Goal: Contribute content: Contribute content

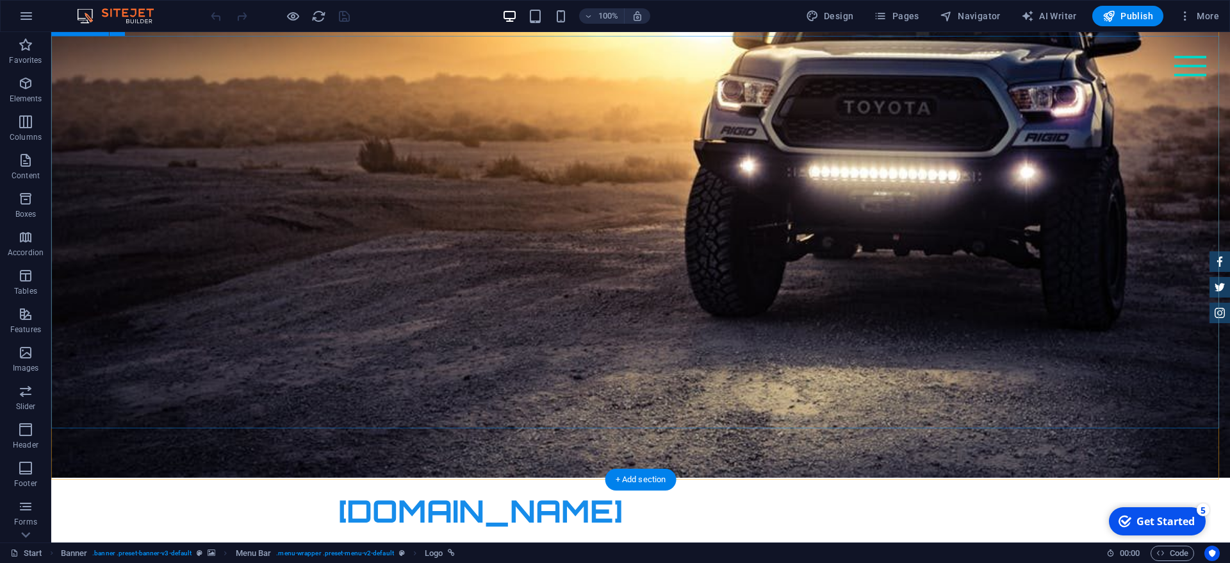
scroll to position [65, 0]
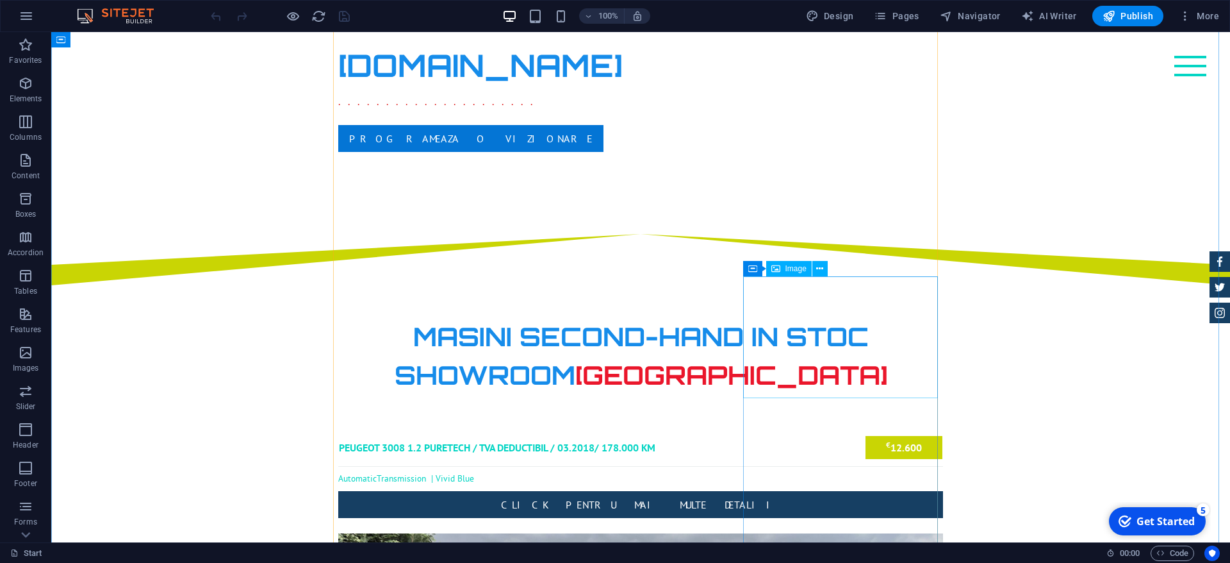
scroll to position [719, 0]
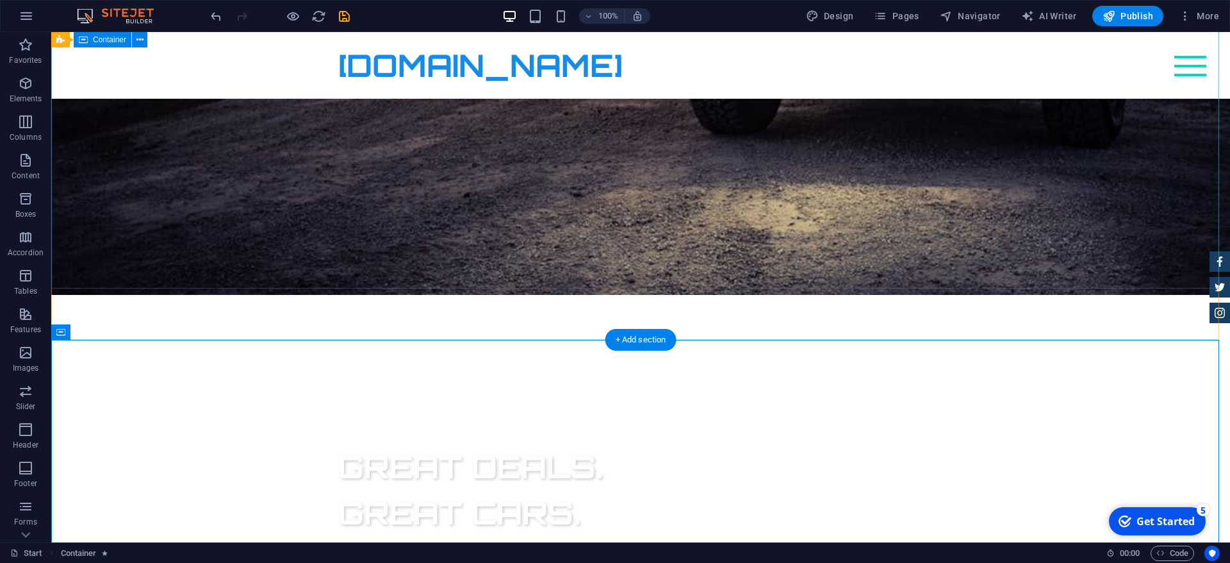
scroll to position [261, 0]
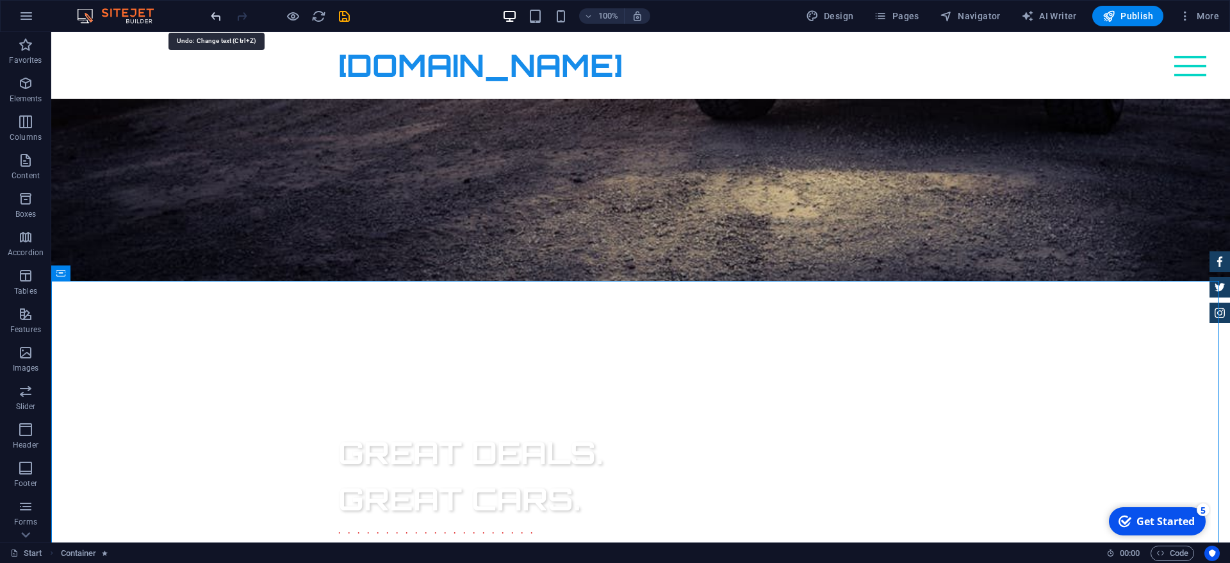
click at [213, 13] on icon "undo" at bounding box center [216, 16] width 15 height 15
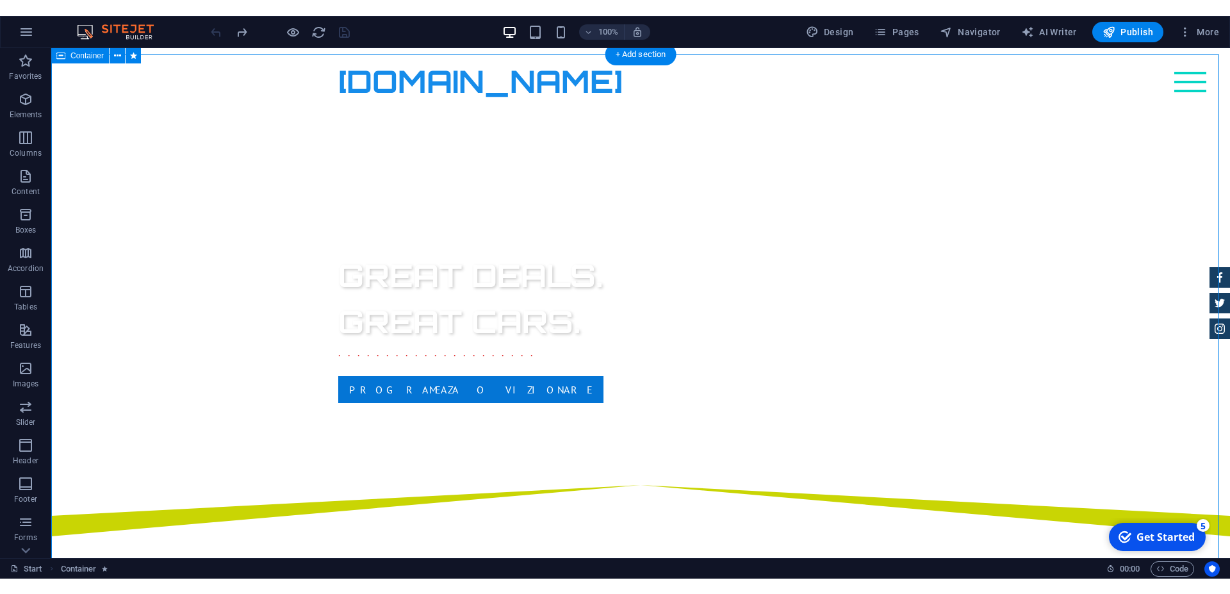
scroll to position [427, 0]
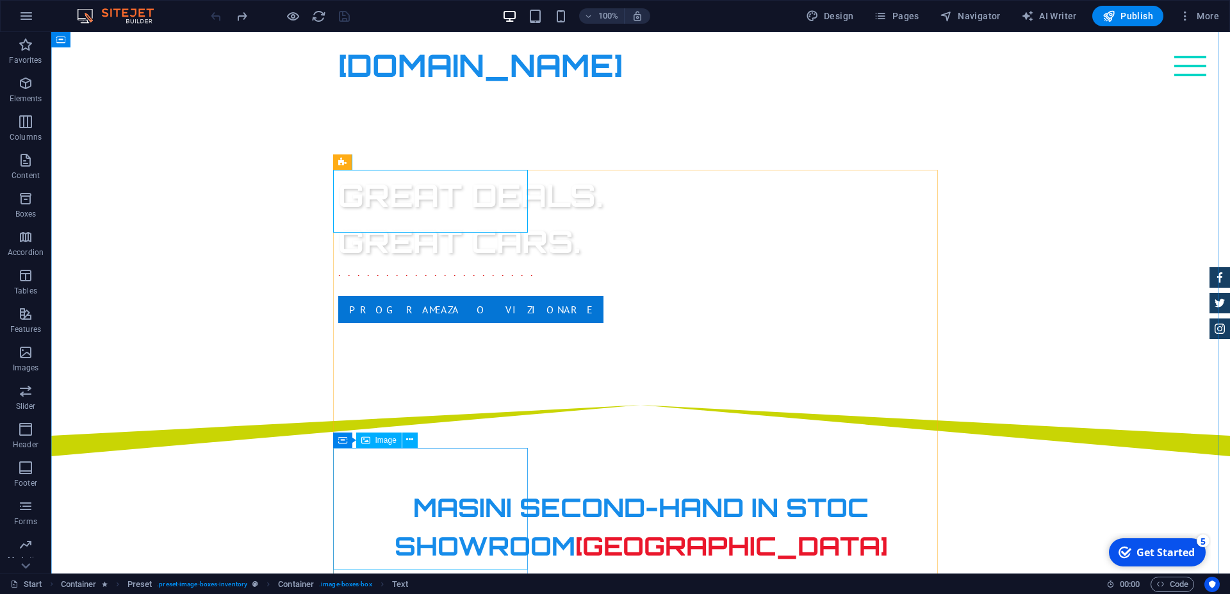
scroll to position [623, 0]
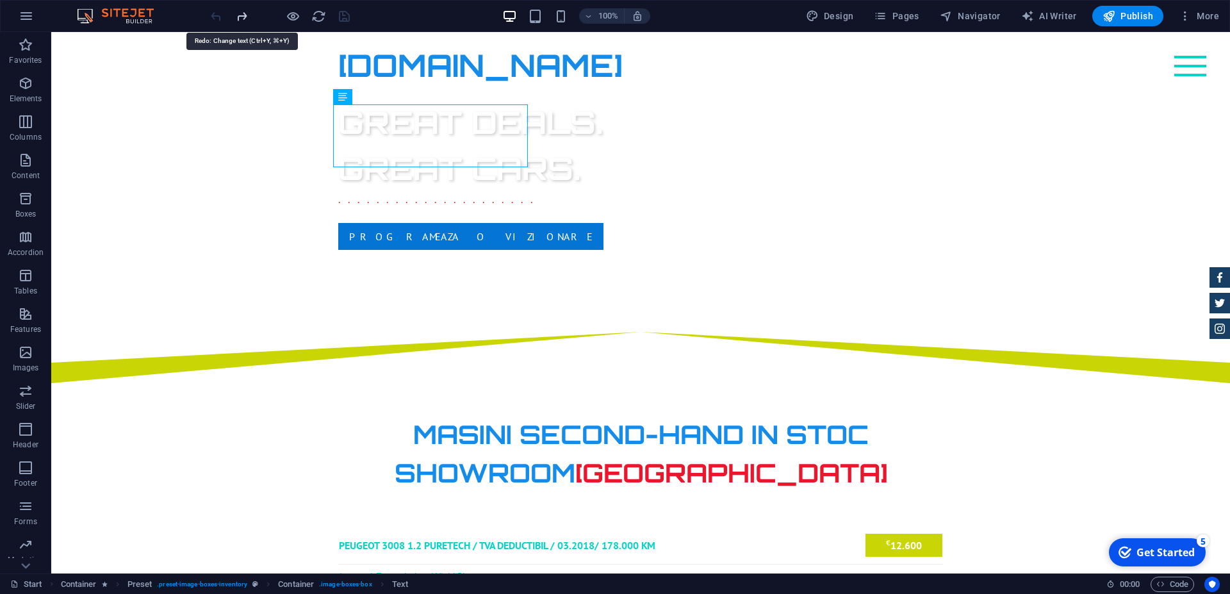
click at [242, 13] on icon "redo" at bounding box center [242, 16] width 15 height 15
click at [218, 13] on icon "undo" at bounding box center [216, 16] width 15 height 15
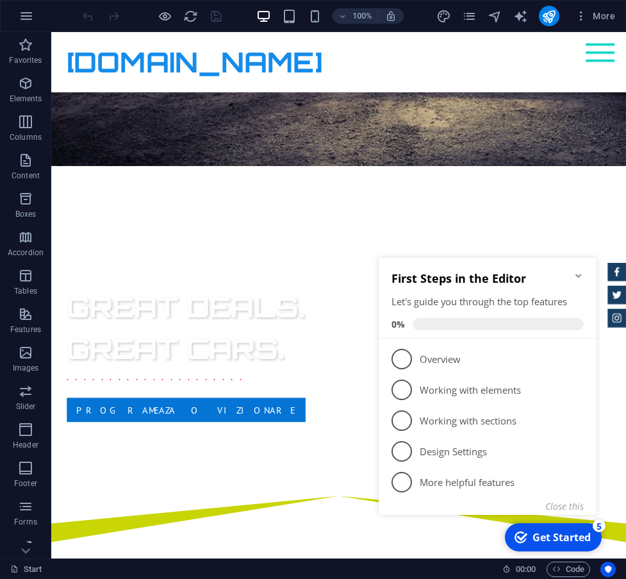
scroll to position [621, 0]
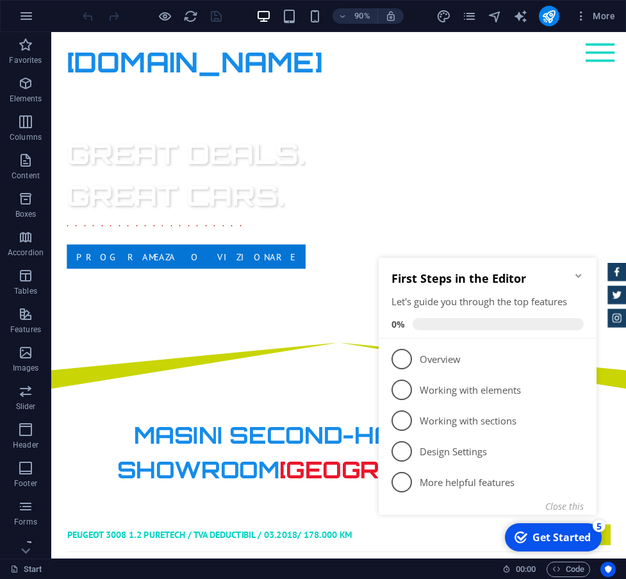
click at [578, 273] on icon "Minimize checklist" at bounding box center [578, 275] width 10 height 10
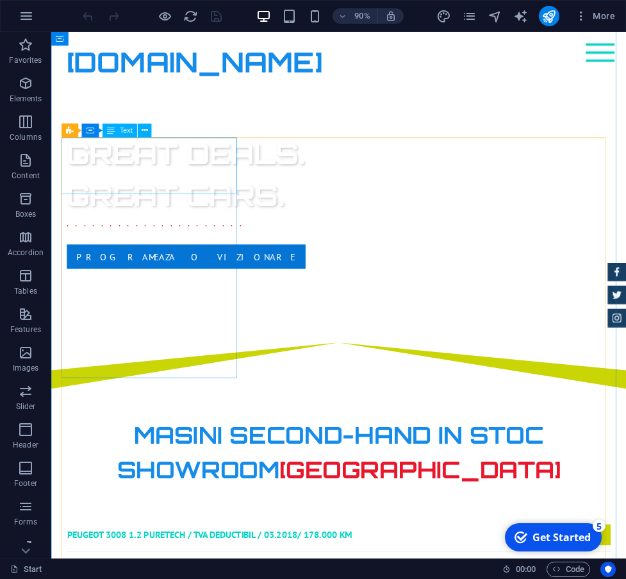
click at [155, 582] on div "Peugeot 3008 1.2 PureTech / TVA deductibil / 03.2018/ 178.000 km € 12.600" at bounding box center [371, 590] width 605 height 17
click at [145, 128] on icon at bounding box center [145, 130] width 6 height 12
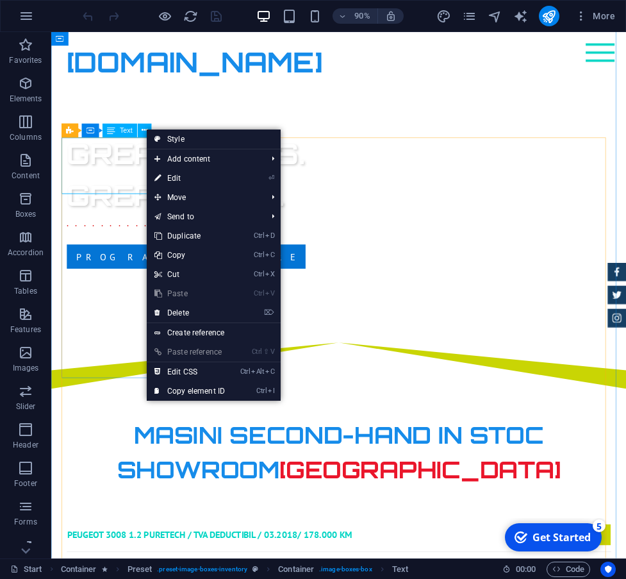
click at [100, 582] on div "Peugeot 3008 1.2 PureTech / TVA deductibil / 03.2018/ 178.000 km € 12.600" at bounding box center [371, 590] width 605 height 17
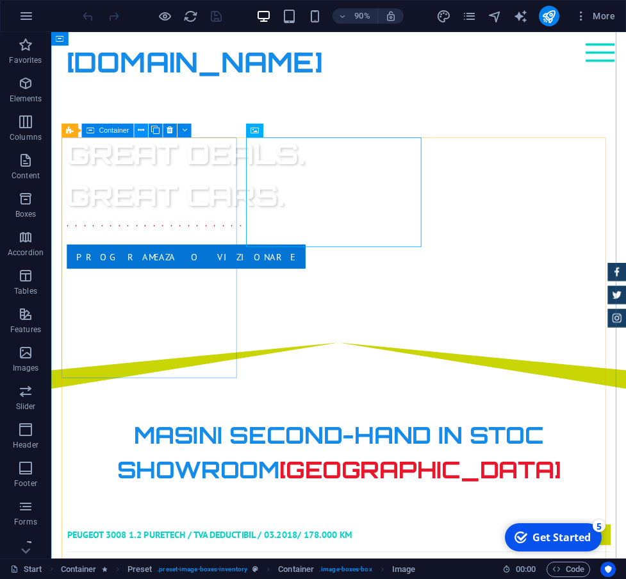
click at [144, 131] on icon at bounding box center [141, 130] width 6 height 12
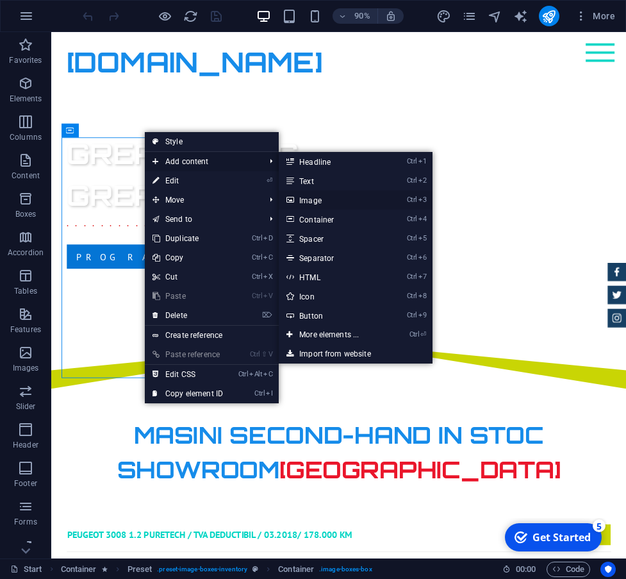
click at [320, 198] on link "Ctrl 3 Image" at bounding box center [332, 199] width 106 height 19
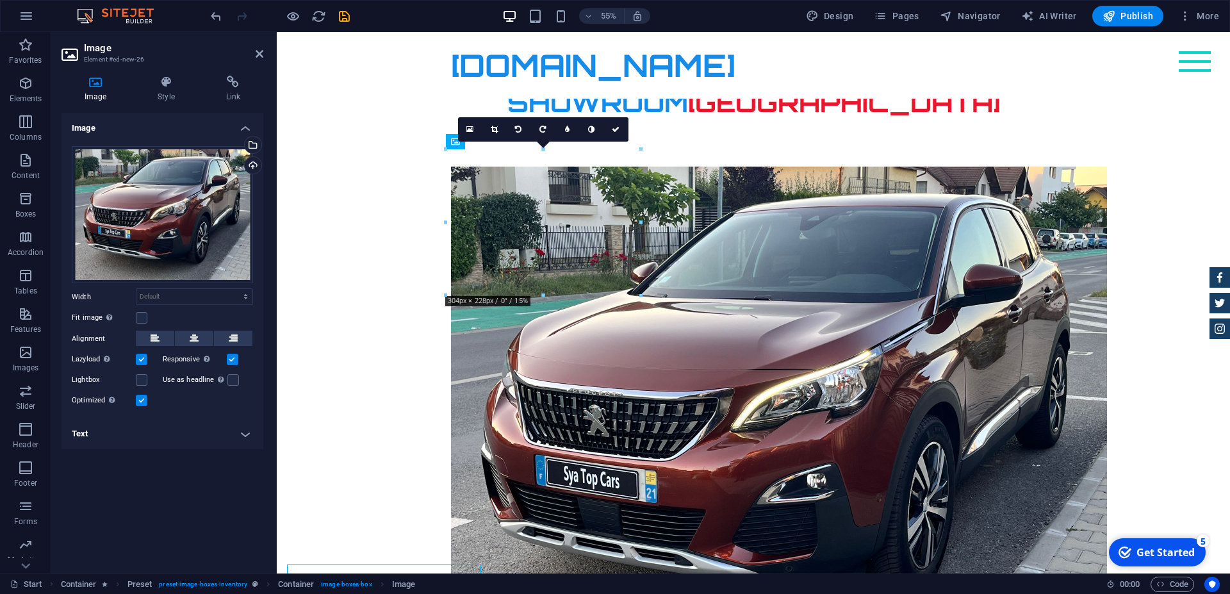
scroll to position [578, 0]
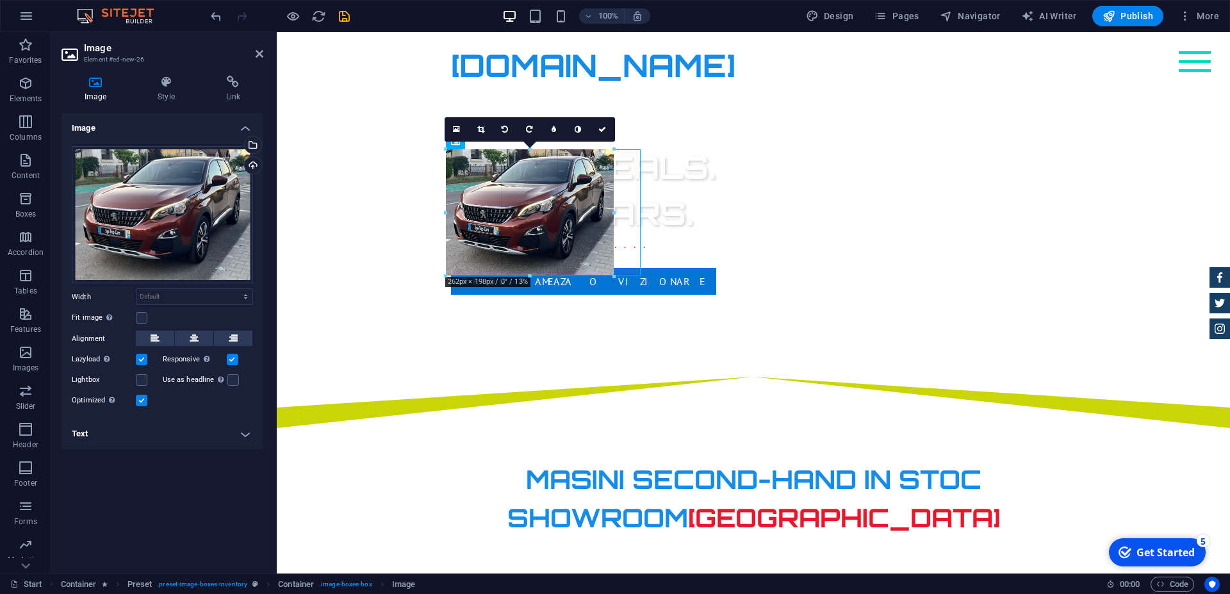
drag, startPoint x: 639, startPoint y: 293, endPoint x: 609, endPoint y: 259, distance: 45.9
type input "262"
select select "px"
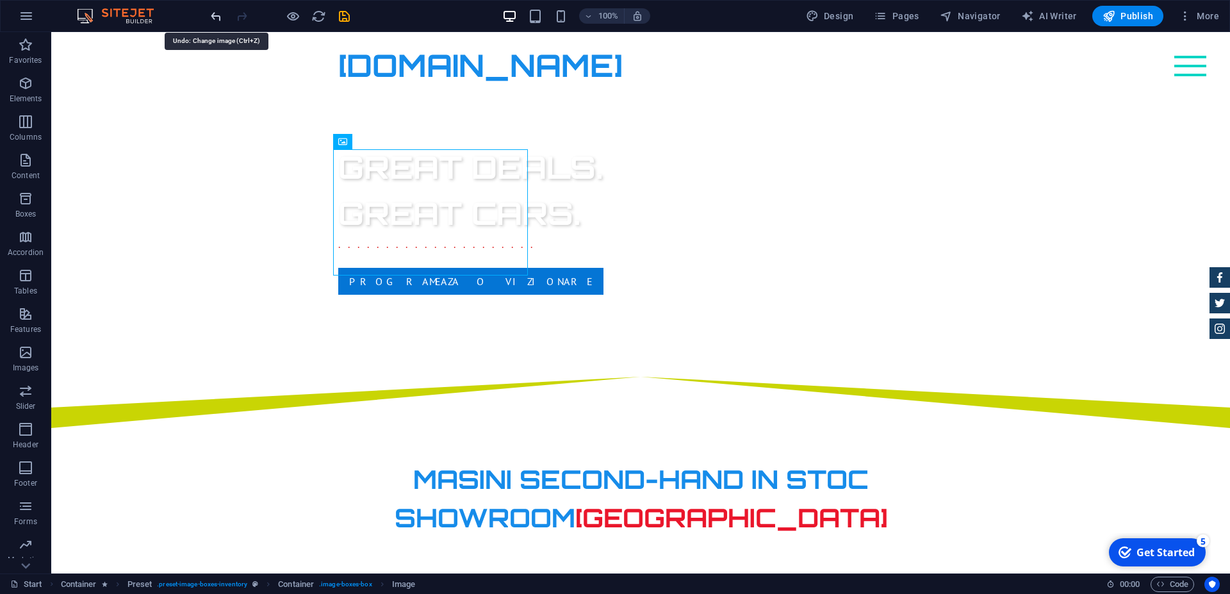
click at [217, 16] on icon "undo" at bounding box center [216, 16] width 15 height 15
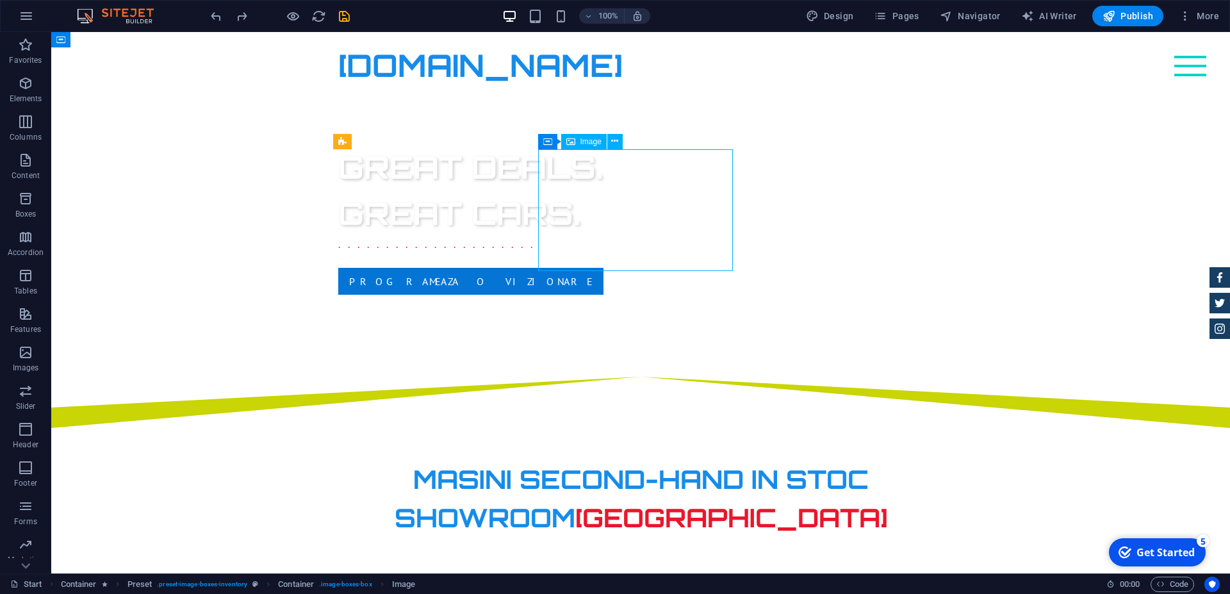
click at [592, 140] on span "Image" at bounding box center [591, 142] width 21 height 8
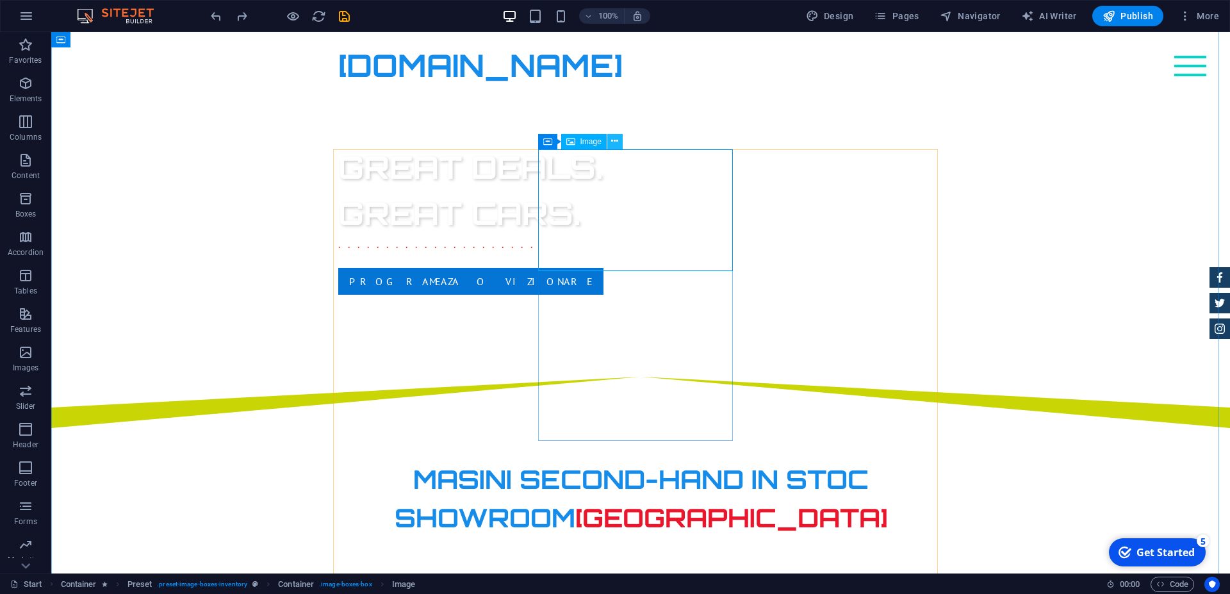
click at [613, 142] on icon at bounding box center [614, 141] width 7 height 13
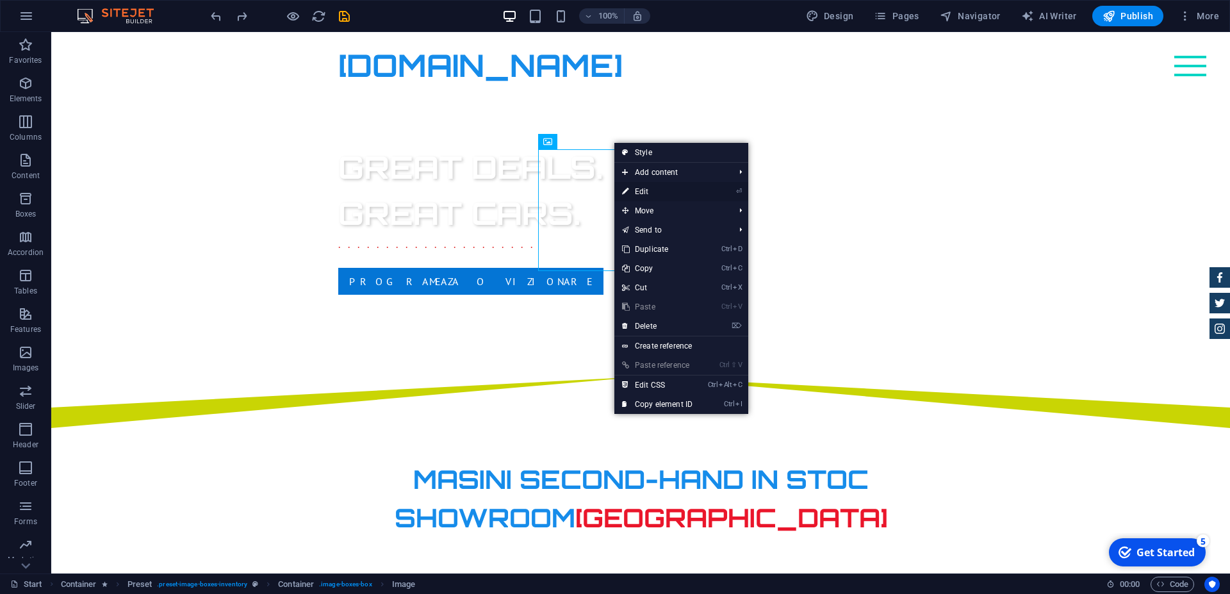
click at [663, 187] on link "⏎ Edit" at bounding box center [657, 191] width 86 height 19
select select "%"
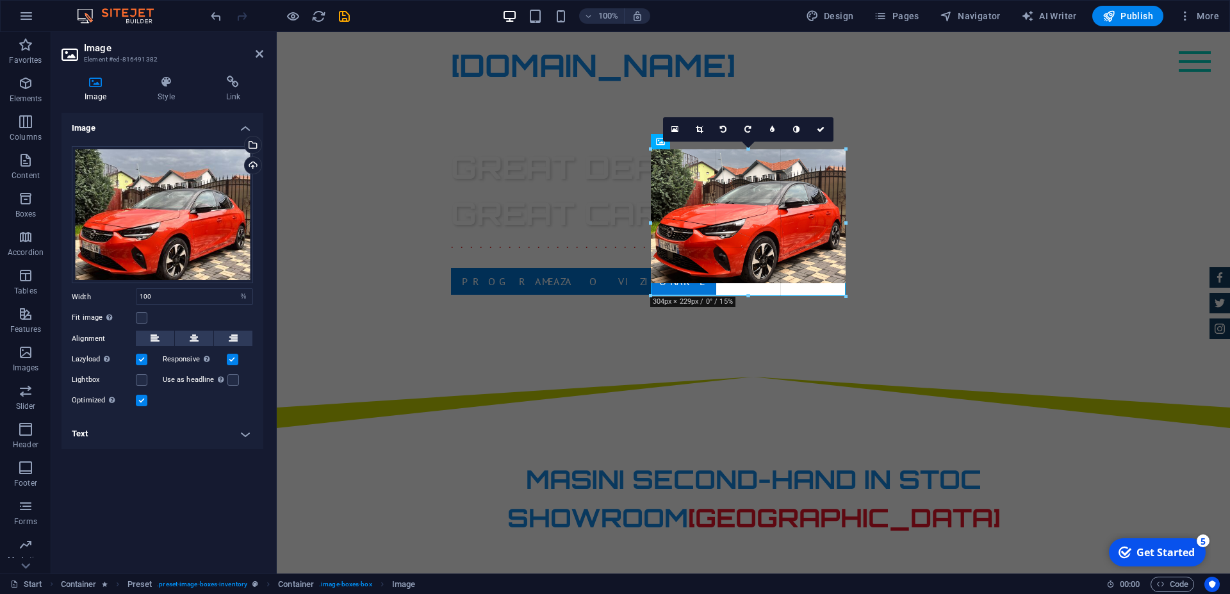
drag, startPoint x: 845, startPoint y: 271, endPoint x: 853, endPoint y: 276, distance: 9.8
click at [853, 276] on div "Drag here to replace the existing content. Press “Ctrl” if you want to create a…" at bounding box center [753, 13] width 953 height 1119
drag, startPoint x: 844, startPoint y: 271, endPoint x: 854, endPoint y: 275, distance: 10.4
click at [854, 275] on div "Drag here to replace the existing content. Press “Ctrl” if you want to create a…" at bounding box center [753, 13] width 953 height 1119
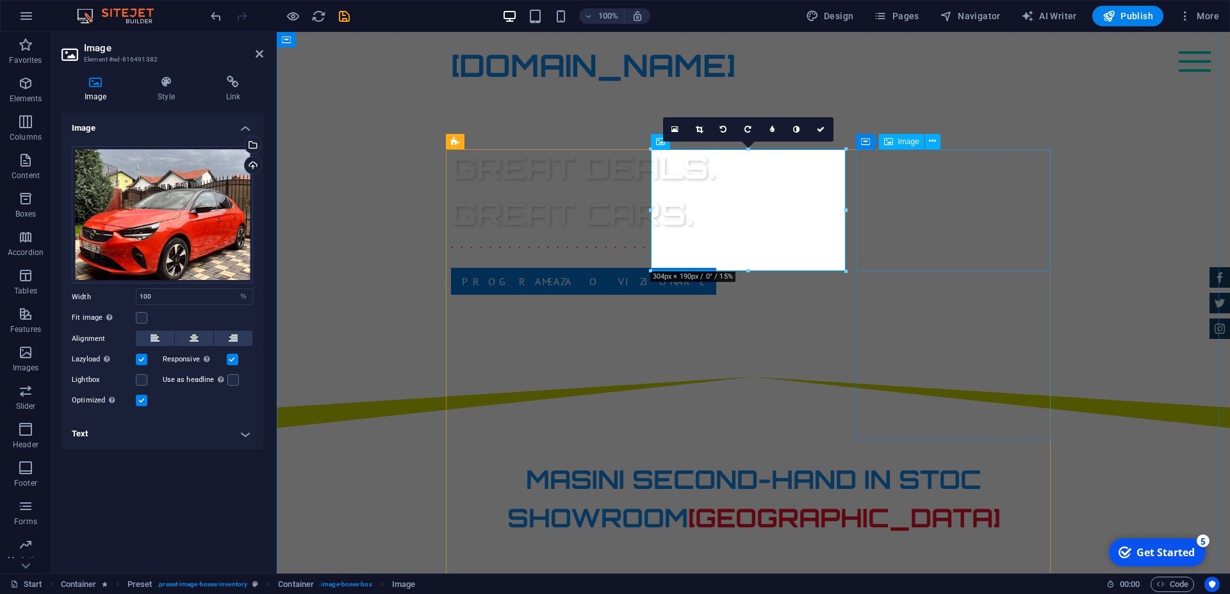
drag, startPoint x: 1123, startPoint y: 242, endPoint x: 863, endPoint y: 210, distance: 261.5
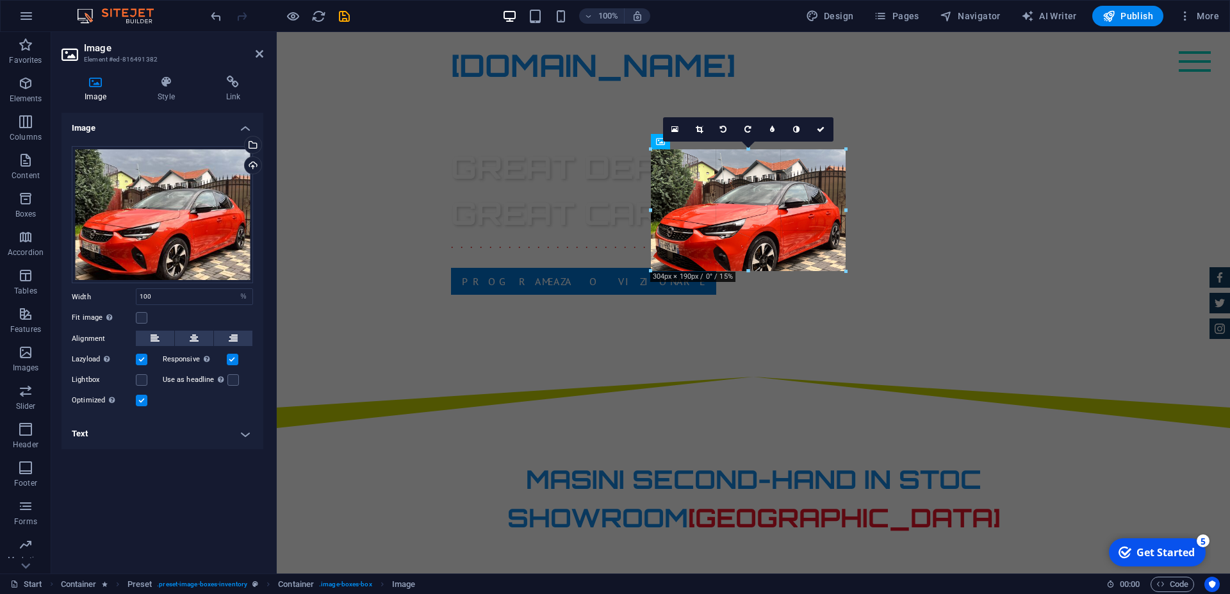
click at [844, 270] on div at bounding box center [847, 272] width 8 height 8
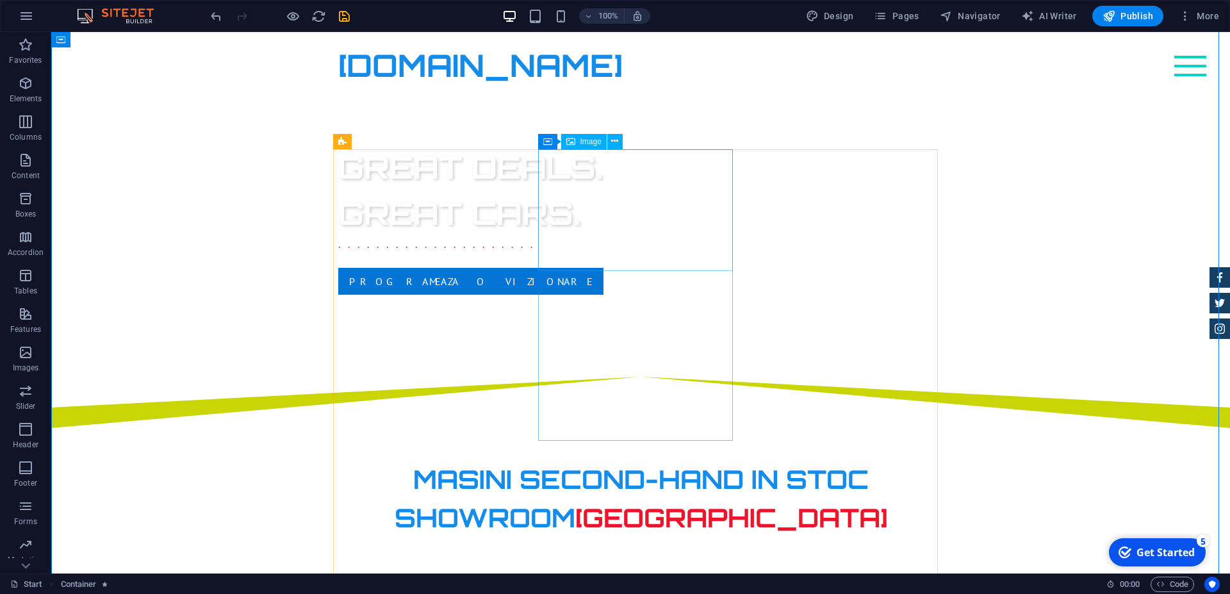
click at [616, 140] on icon at bounding box center [614, 141] width 7 height 13
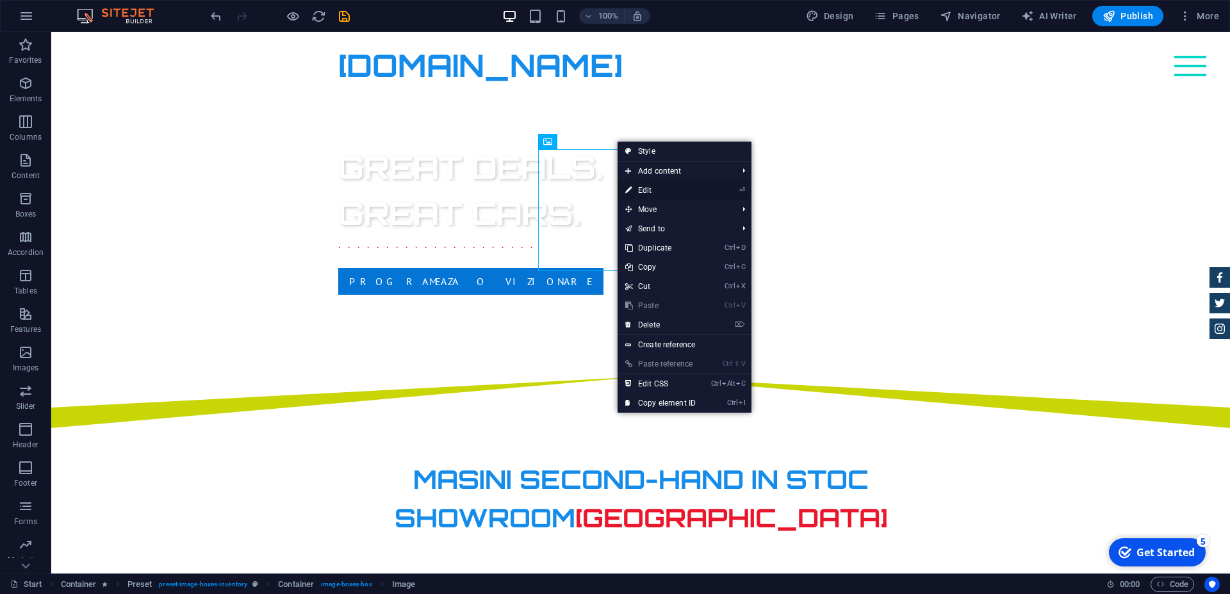
click at [643, 191] on link "⏎ Edit" at bounding box center [661, 190] width 86 height 19
select select "%"
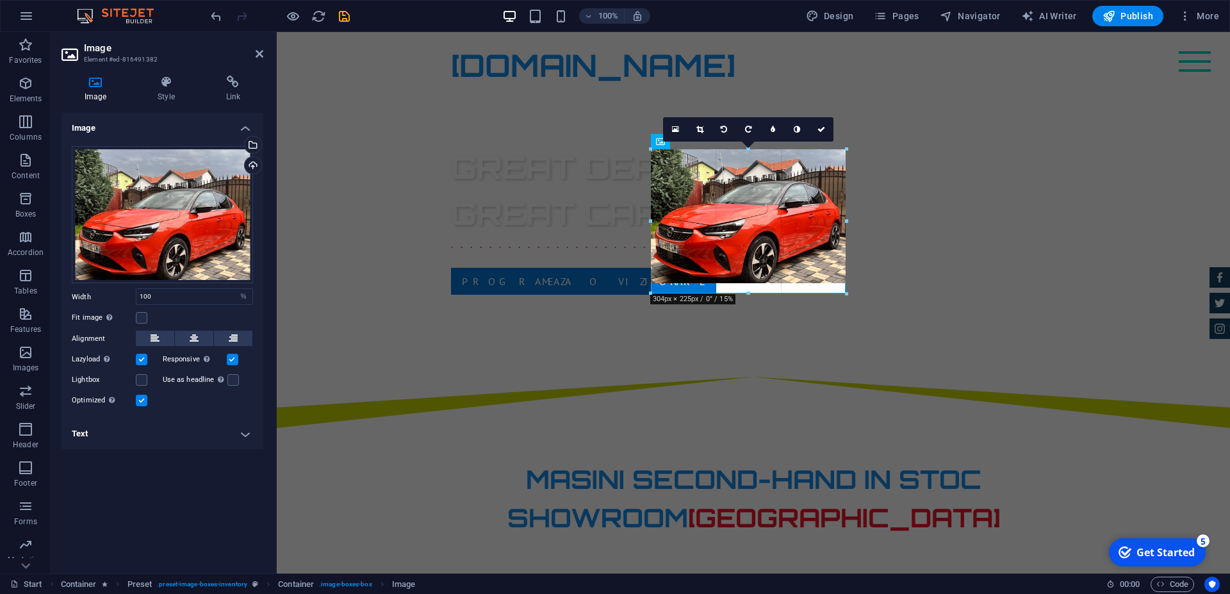
drag, startPoint x: 748, startPoint y: 270, endPoint x: 751, endPoint y: 292, distance: 22.7
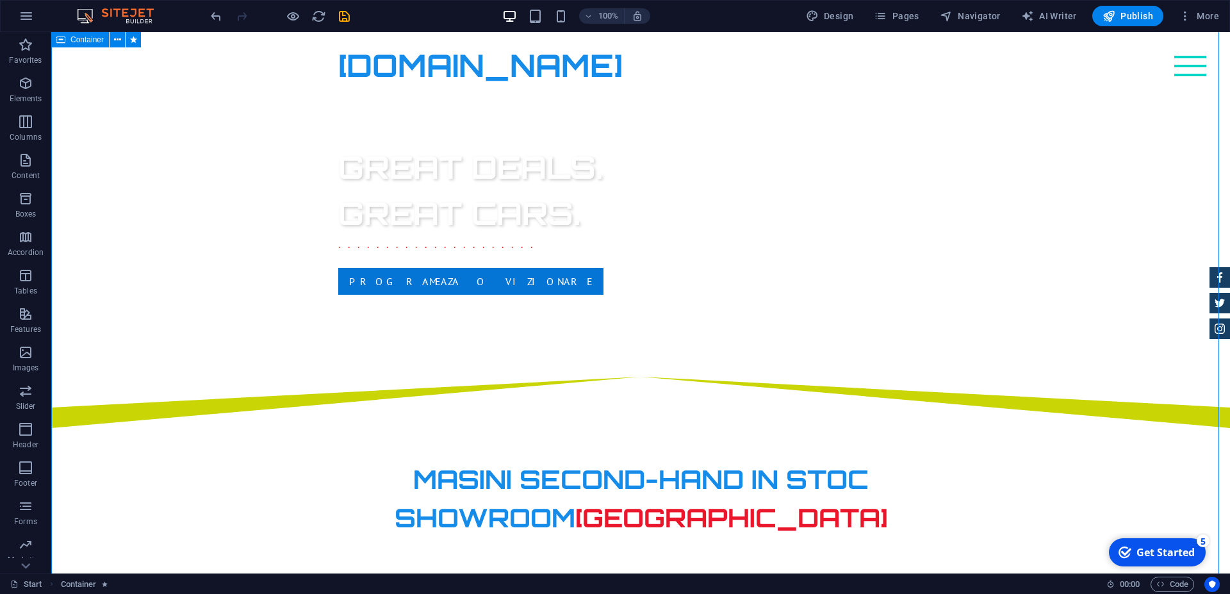
scroll to position [643, 0]
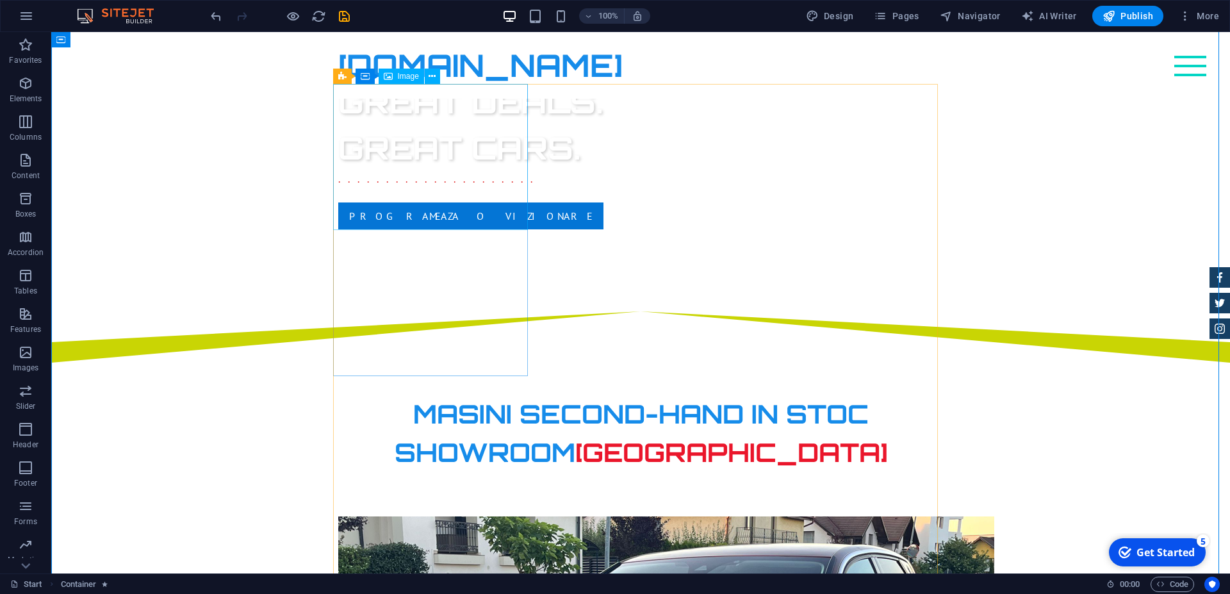
click at [383, 222] on icon at bounding box center [379, 222] width 7 height 13
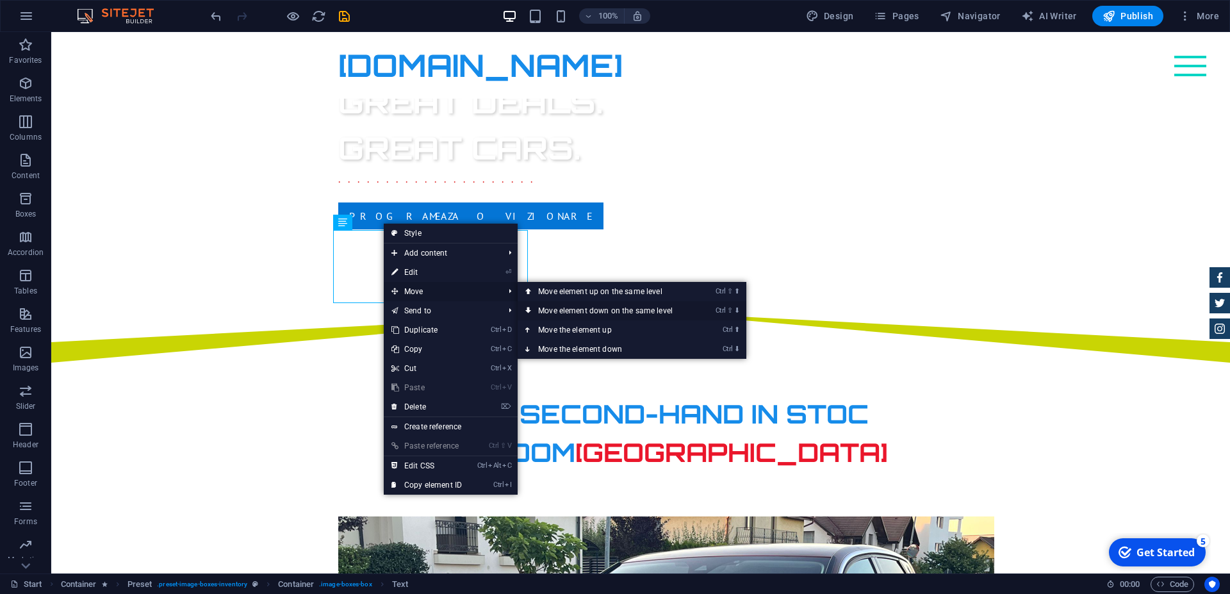
click at [604, 309] on link "Ctrl ⇧ ⬇ Move element down on the same level" at bounding box center [608, 310] width 181 height 19
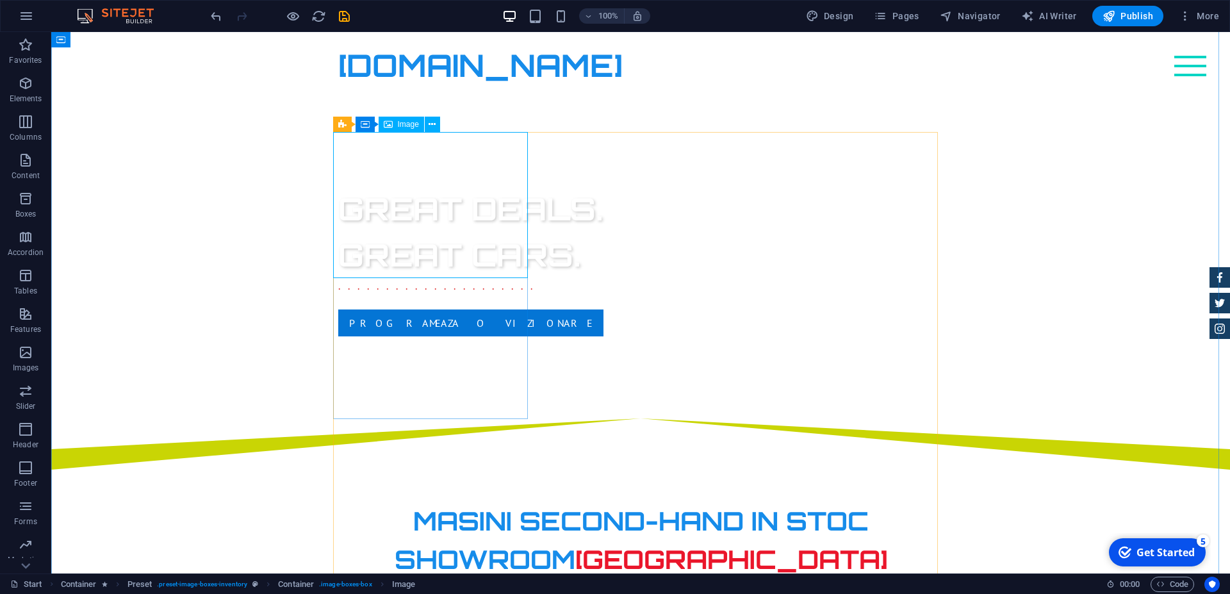
scroll to position [513, 0]
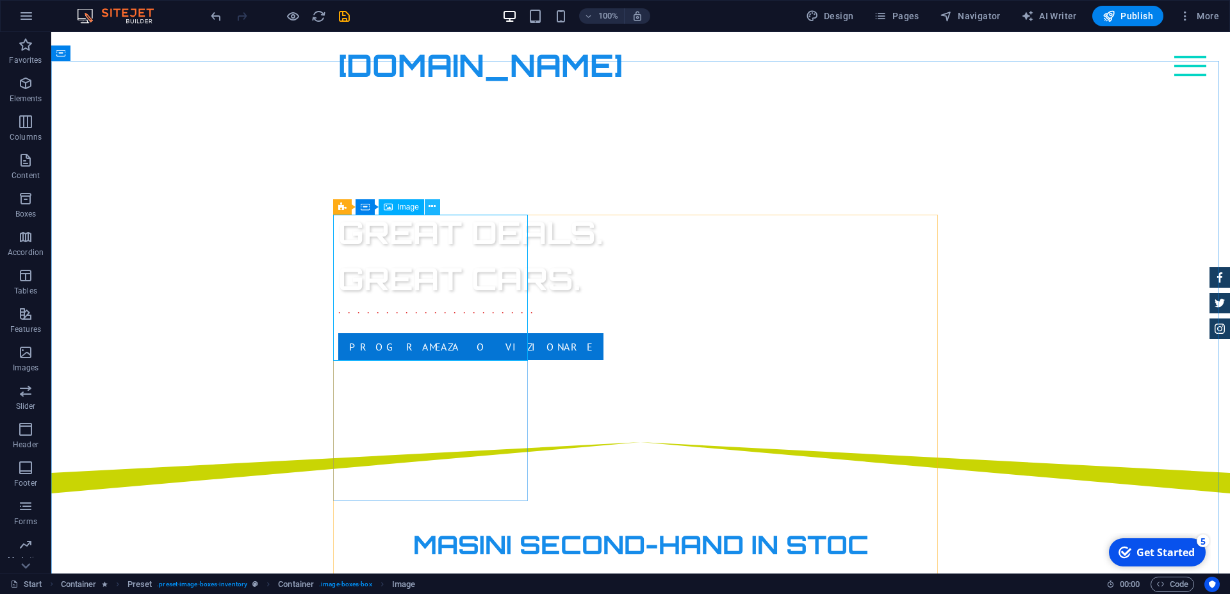
click at [432, 207] on icon at bounding box center [432, 206] width 7 height 13
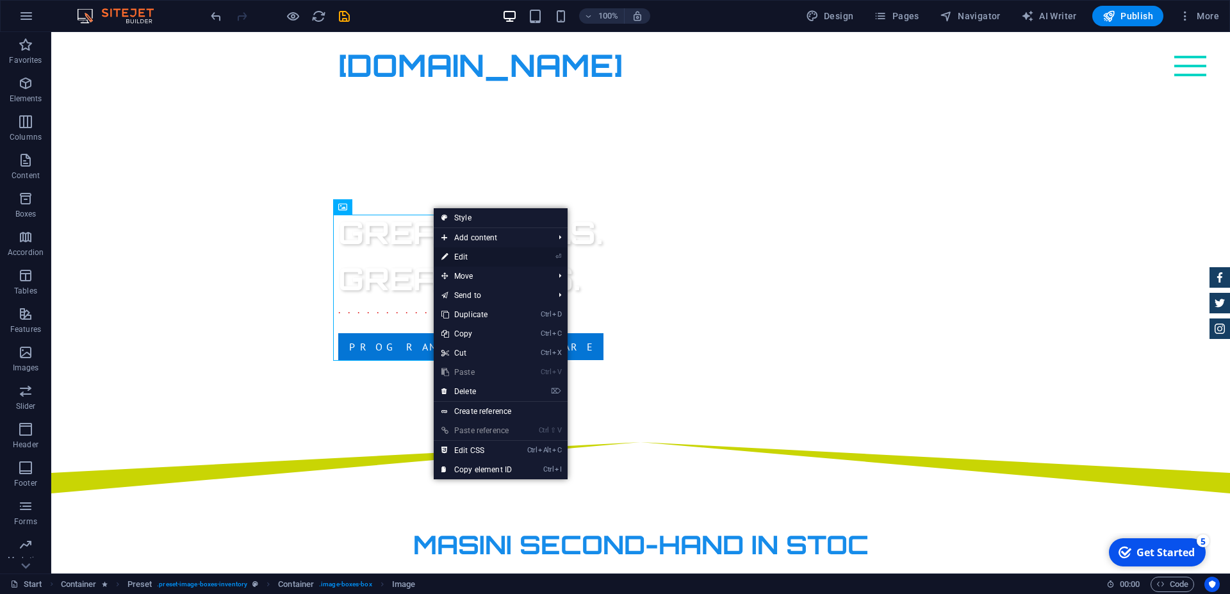
click at [470, 256] on link "⏎ Edit" at bounding box center [477, 256] width 86 height 19
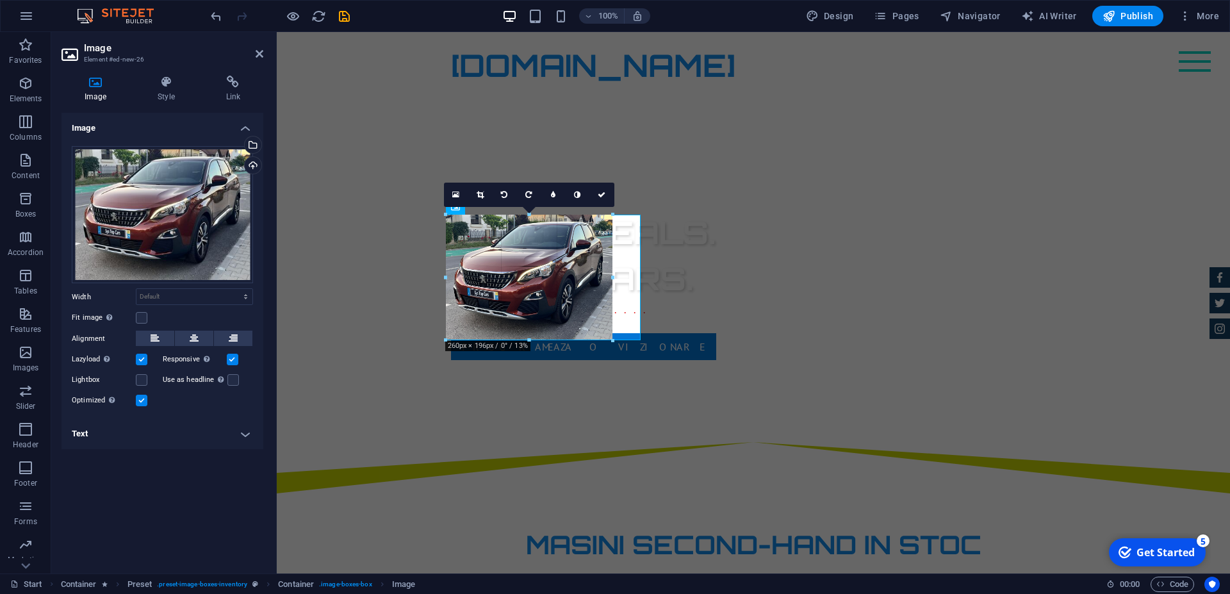
drag, startPoint x: 638, startPoint y: 359, endPoint x: 610, endPoint y: 315, distance: 51.9
type input "260"
select select "px"
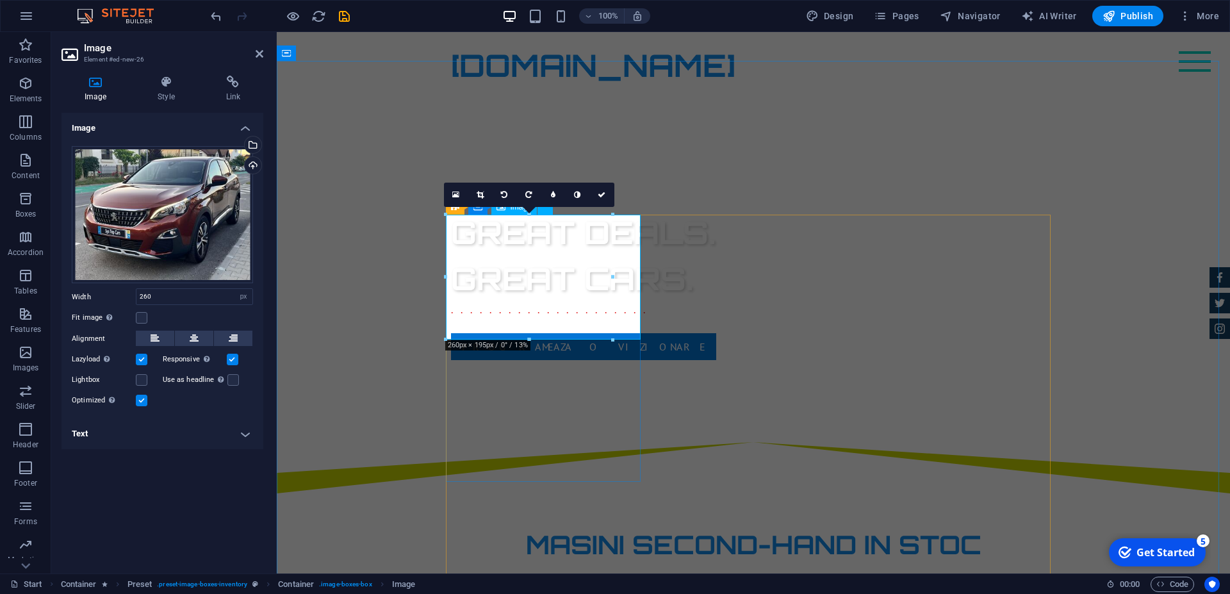
drag, startPoint x: 891, startPoint y: 309, endPoint x: 630, endPoint y: 277, distance: 262.7
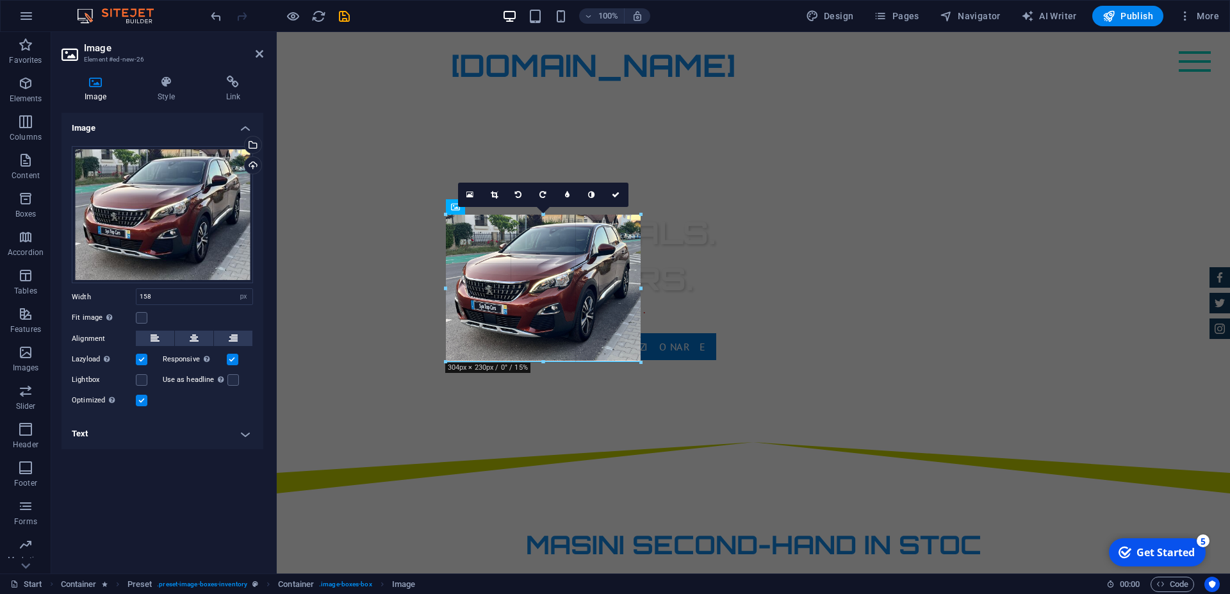
drag, startPoint x: 546, startPoint y: 292, endPoint x: 639, endPoint y: 336, distance: 102.9
type input "304"
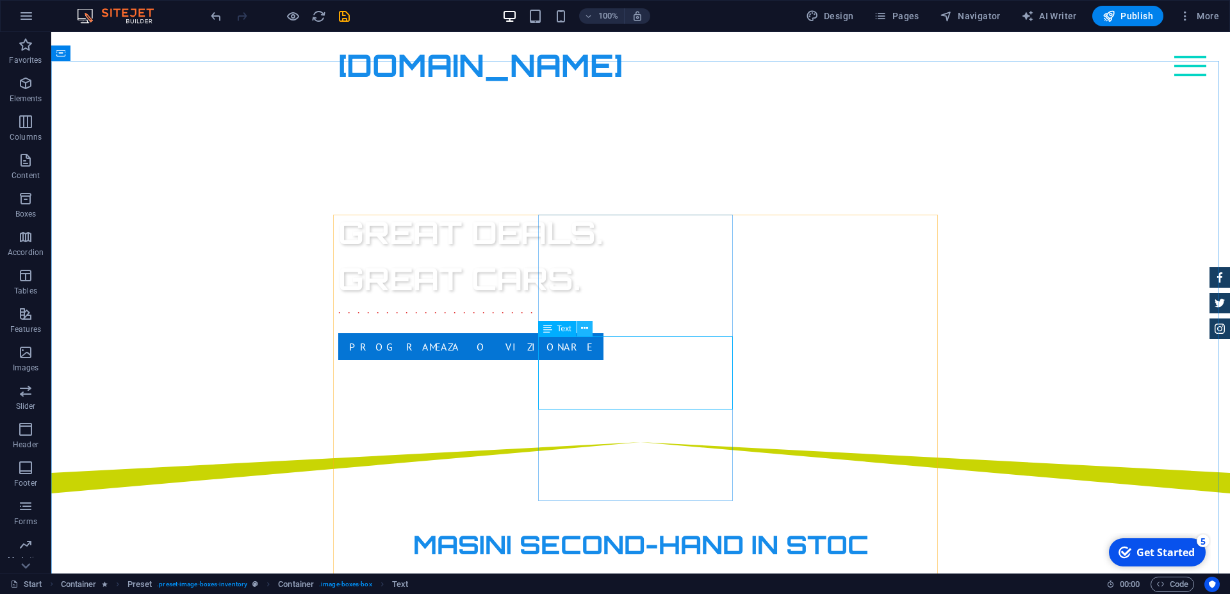
click at [586, 329] on icon at bounding box center [584, 328] width 7 height 13
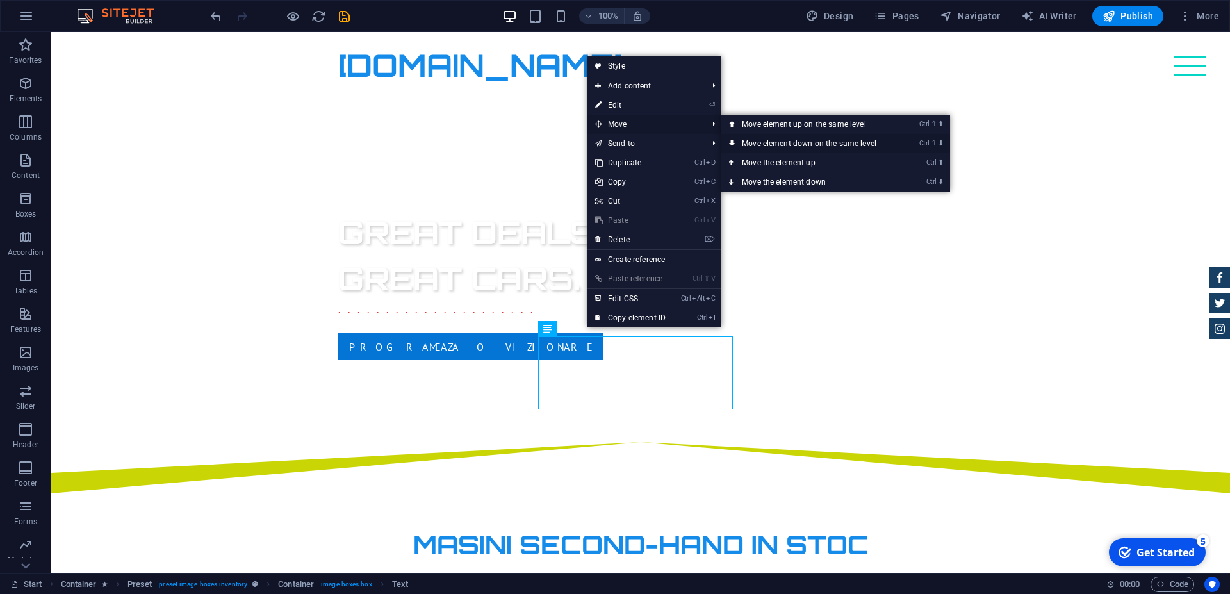
click at [761, 138] on link "Ctrl ⇧ ⬇ Move element down on the same level" at bounding box center [811, 143] width 181 height 19
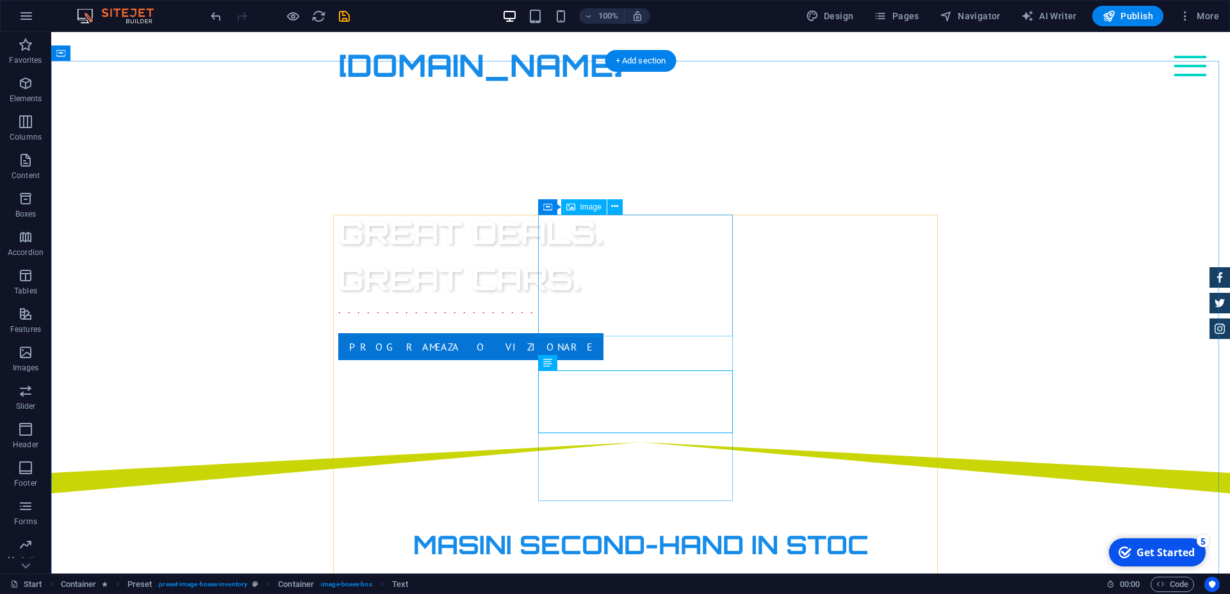
click at [617, 206] on icon at bounding box center [614, 206] width 7 height 13
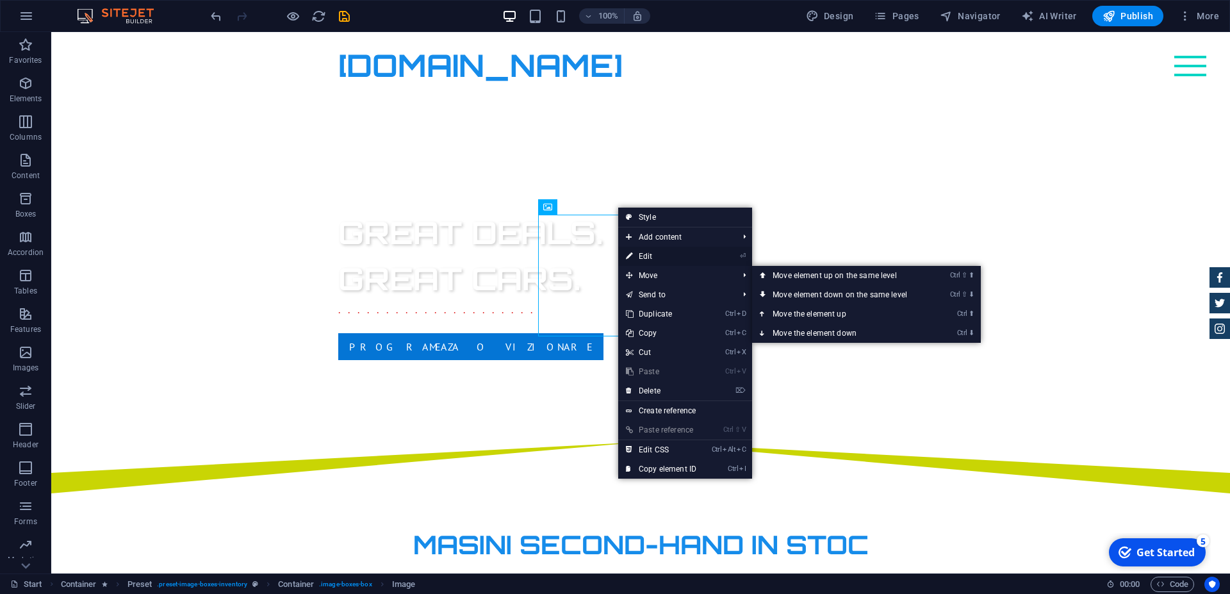
click at [660, 258] on link "⏎ Edit" at bounding box center [661, 256] width 86 height 19
select select "%"
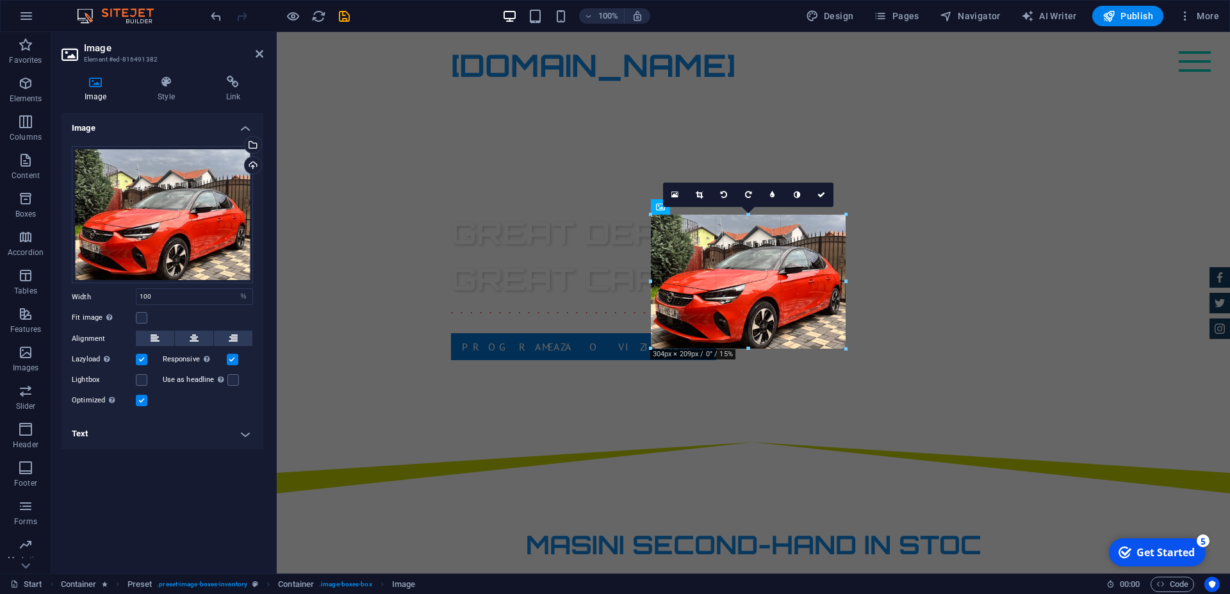
drag, startPoint x: 748, startPoint y: 336, endPoint x: 750, endPoint y: 349, distance: 12.9
drag, startPoint x: 747, startPoint y: 335, endPoint x: 752, endPoint y: 350, distance: 15.4
drag, startPoint x: 748, startPoint y: 335, endPoint x: 750, endPoint y: 348, distance: 13.1
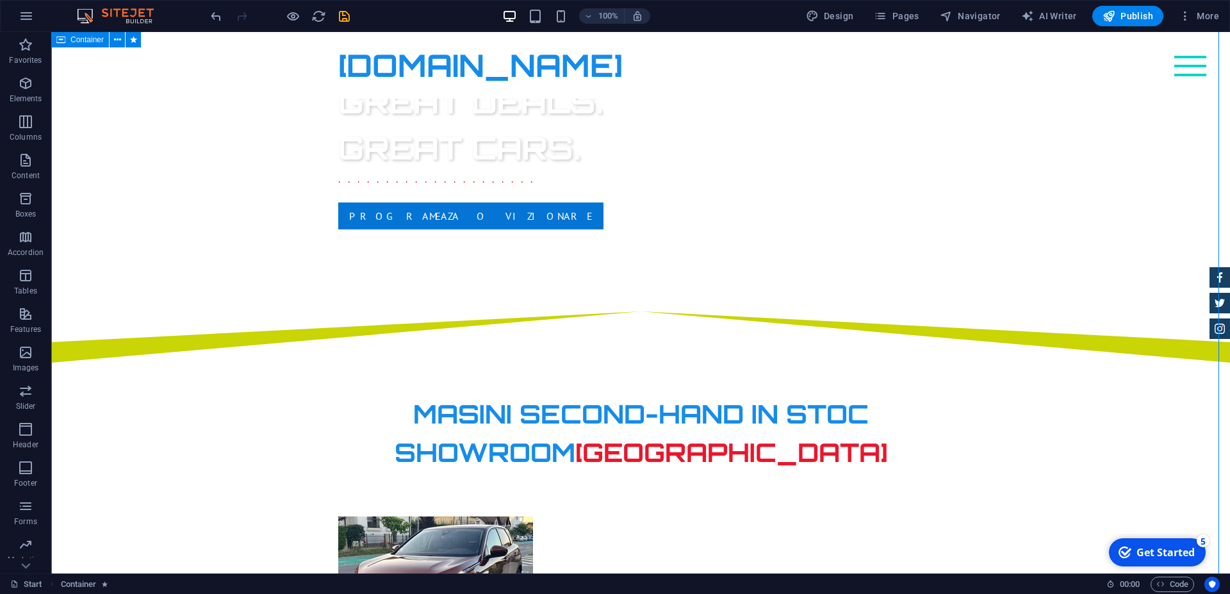
scroll to position [578, 0]
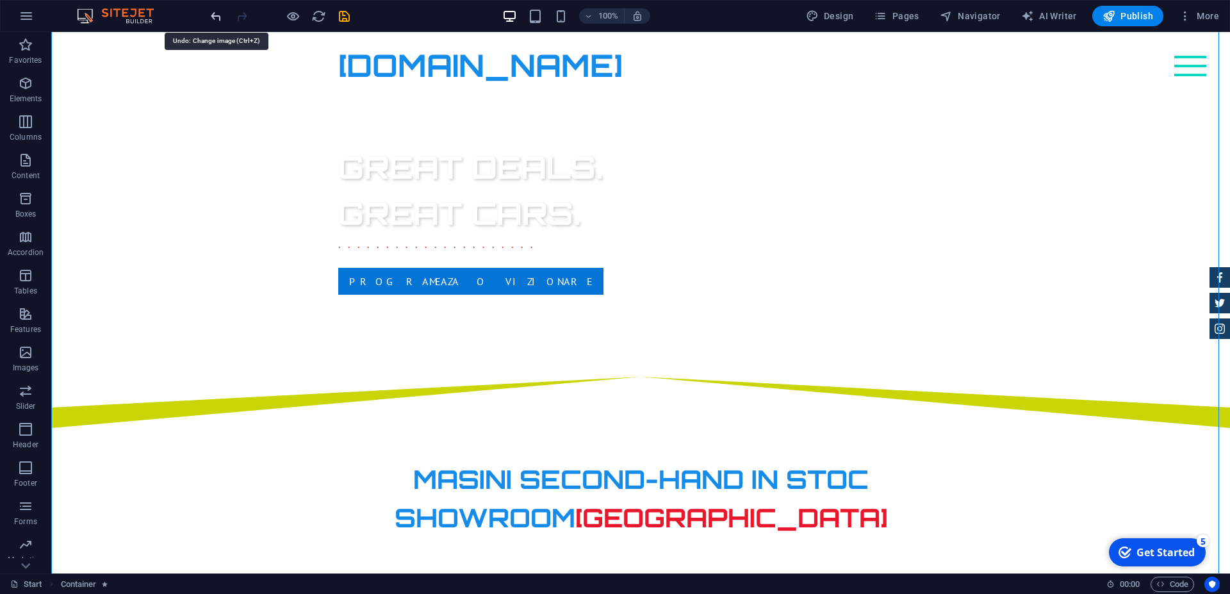
click at [211, 17] on icon "undo" at bounding box center [216, 16] width 15 height 15
click at [216, 16] on icon "undo" at bounding box center [216, 16] width 15 height 15
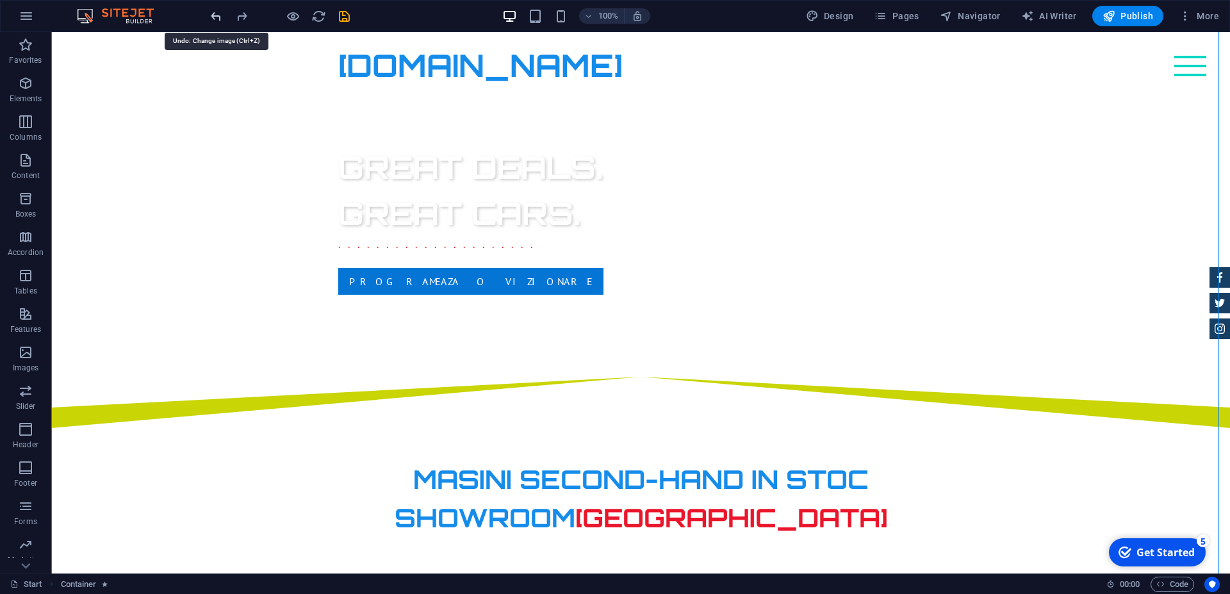
click at [216, 16] on icon "undo" at bounding box center [216, 16] width 15 height 15
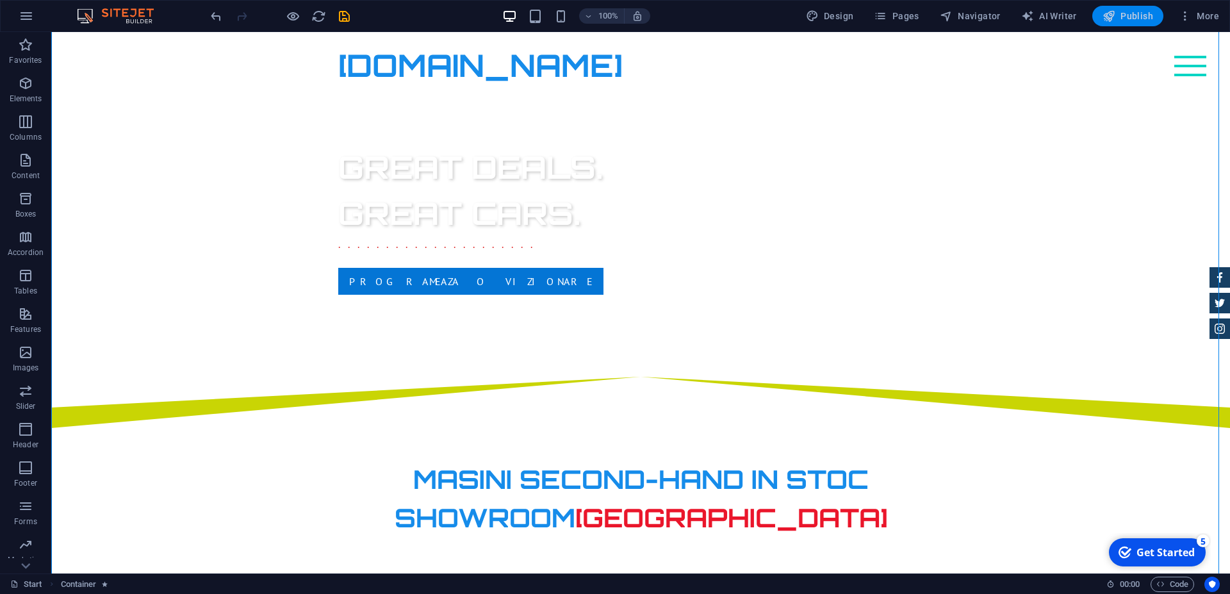
drag, startPoint x: 1121, startPoint y: 16, endPoint x: 1130, endPoint y: 16, distance: 9.0
click at [1123, 16] on span "Publish" at bounding box center [1128, 16] width 51 height 13
